Goal: Check status: Check status

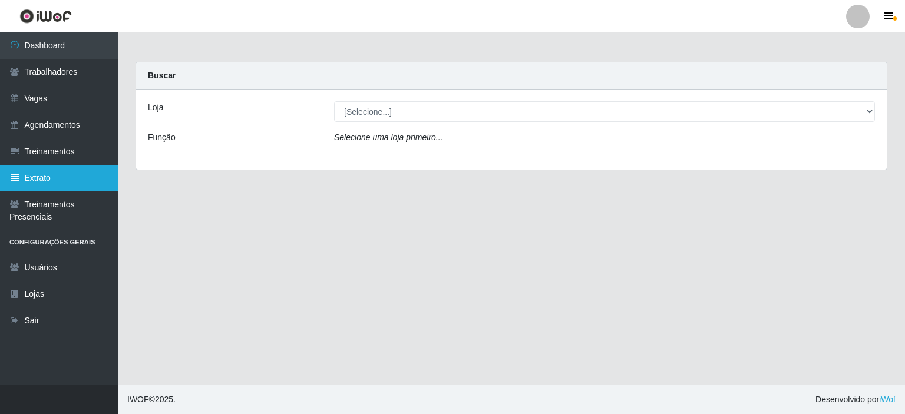
click at [52, 176] on link "Extrato" at bounding box center [59, 178] width 118 height 27
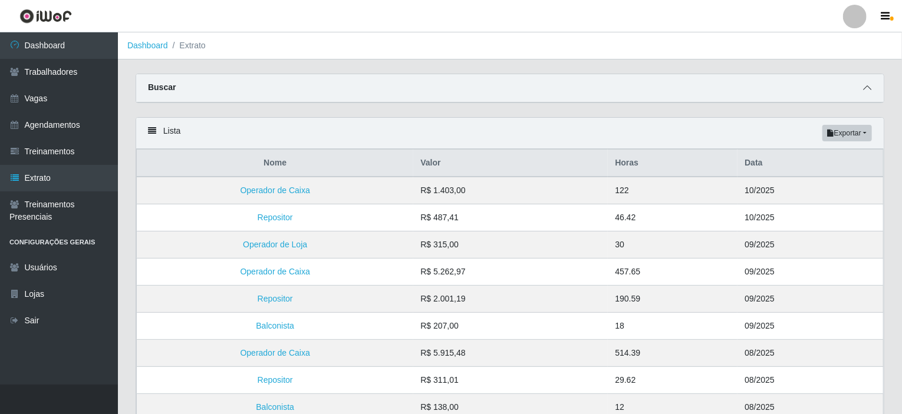
click at [868, 87] on icon at bounding box center [867, 88] width 8 height 8
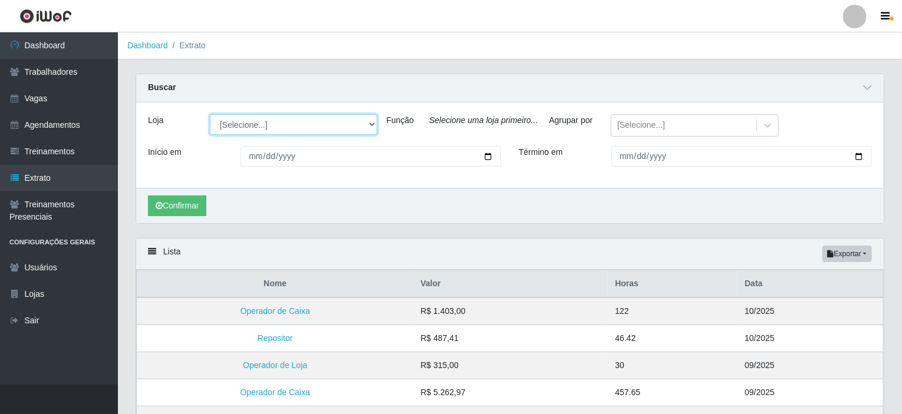
click at [274, 130] on select "[Selecione...] Rede Potiguar 4 - Extremoz Rede Potiguar 5 - Extremoz Rede Potig…" at bounding box center [293, 124] width 167 height 21
click at [210, 114] on select "[Selecione...] Rede Potiguar 4 - Extremoz Rede Potiguar 5 - Extremoz Rede Potig…" at bounding box center [293, 124] width 167 height 21
click at [342, 130] on select "[Selecione...] Rede Potiguar 4 - Extremoz Rede Potiguar 5 - Extremoz Rede Potig…" at bounding box center [293, 124] width 167 height 21
click at [210, 114] on select "[Selecione...] Rede Potiguar 4 - Extremoz Rede Potiguar 5 - Extremoz Rede Potig…" at bounding box center [293, 124] width 167 height 21
click at [325, 123] on select "[Selecione...] Rede Potiguar 4 - Extremoz Rede Potiguar 5 - Extremoz Rede Potig…" at bounding box center [293, 124] width 167 height 21
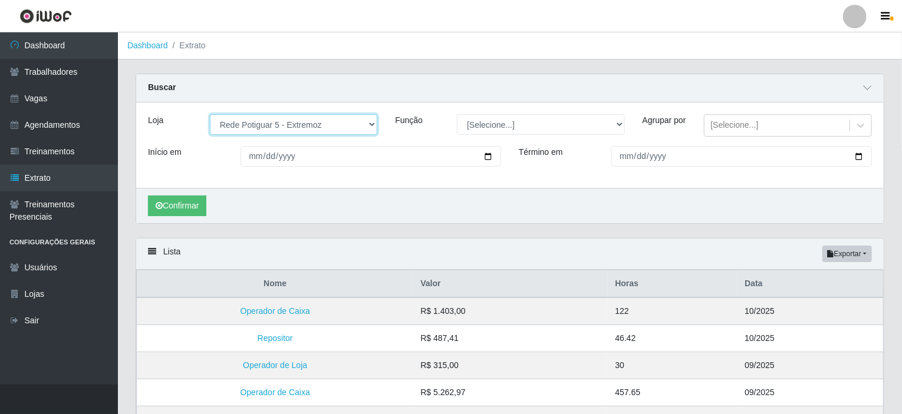
select select "80"
click at [210, 114] on select "[Selecione...] Rede Potiguar 4 - Extremoz Rede Potiguar 5 - Extremoz Rede Potig…" at bounding box center [293, 124] width 167 height 21
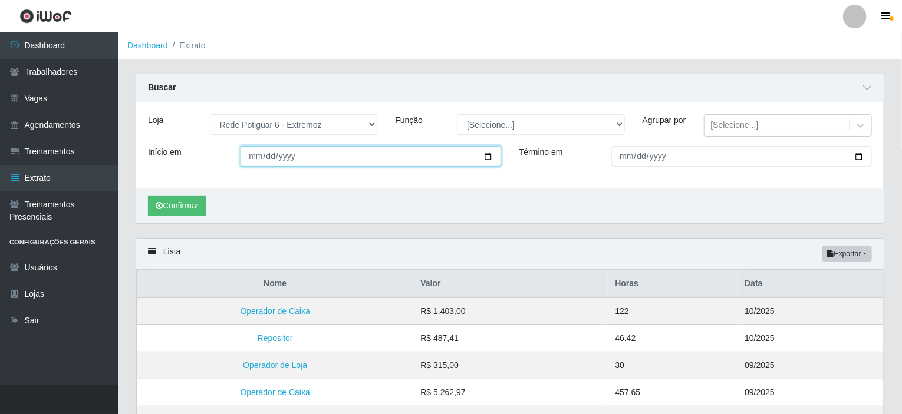
click at [373, 162] on input "Início em" at bounding box center [371, 156] width 261 height 21
type input "[DATE]"
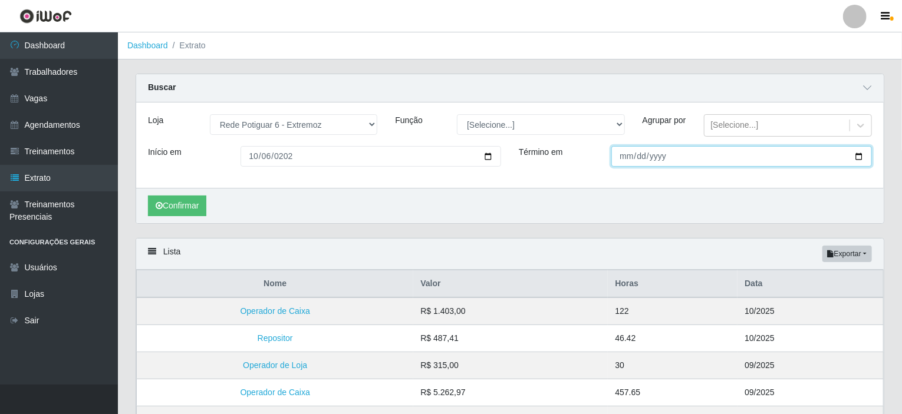
click at [685, 167] on input "Término em" at bounding box center [741, 156] width 261 height 21
type input "0022-10-12"
type input "[DATE]"
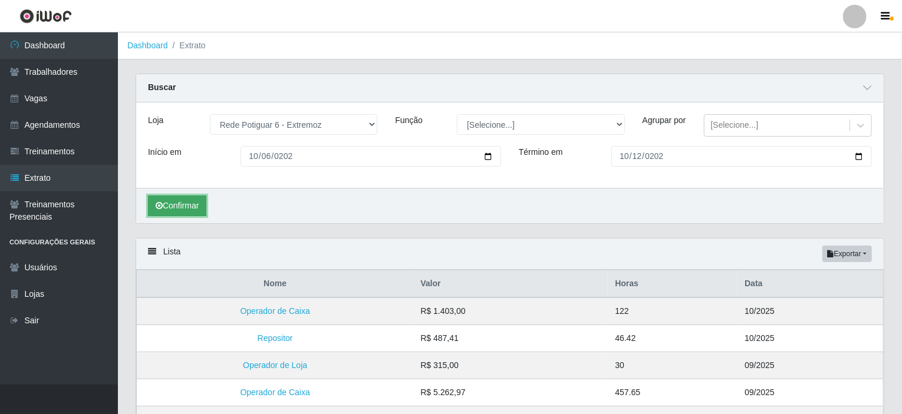
click at [196, 216] on button "Confirmar" at bounding box center [177, 206] width 58 height 21
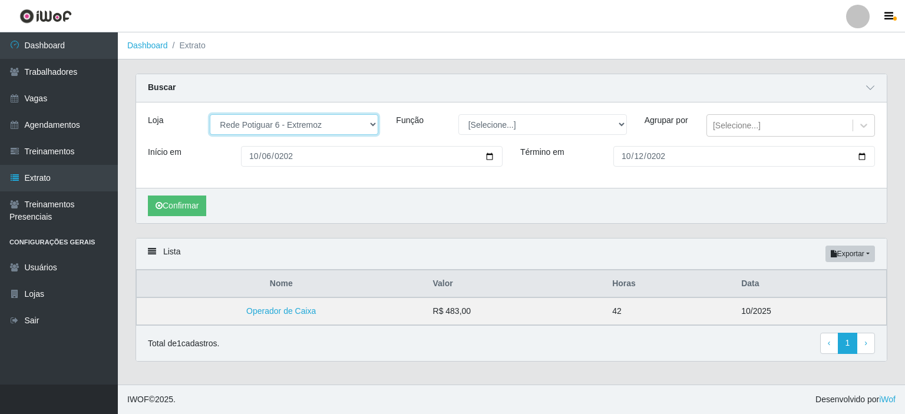
click at [274, 127] on select "[Selecione...] Rede Potiguar 4 - Extremoz Rede Potiguar 5 - Extremoz Rede Potig…" at bounding box center [294, 124] width 169 height 21
